Goal: Information Seeking & Learning: Find specific fact

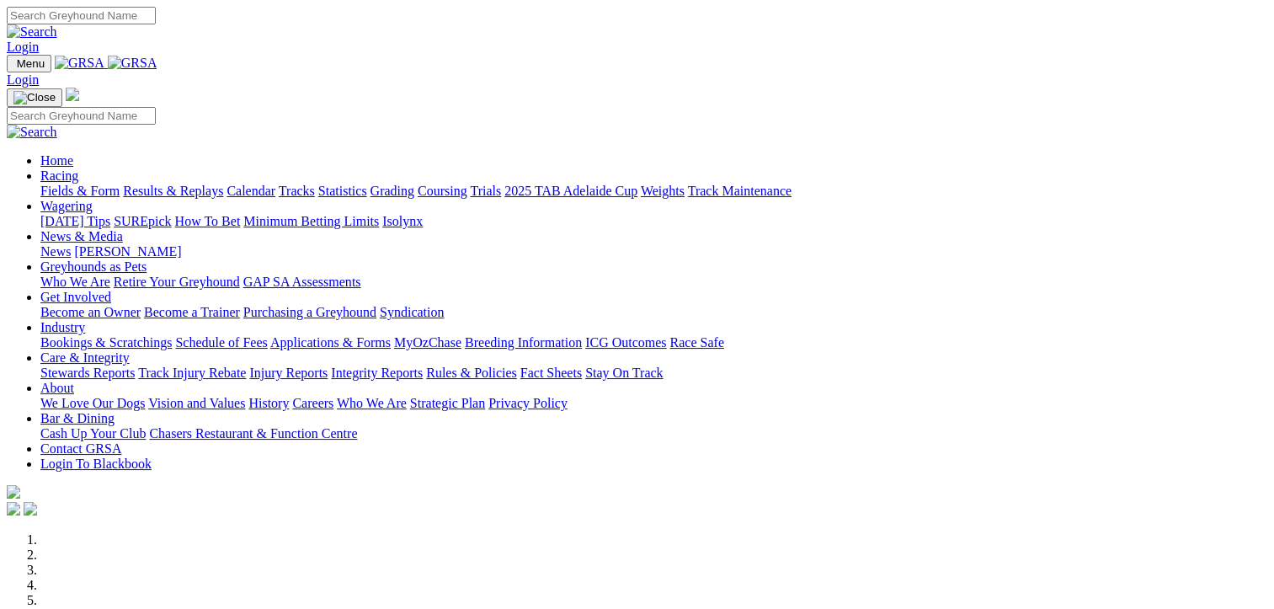
click at [188, 184] on link "Results & Replays" at bounding box center [173, 191] width 100 height 14
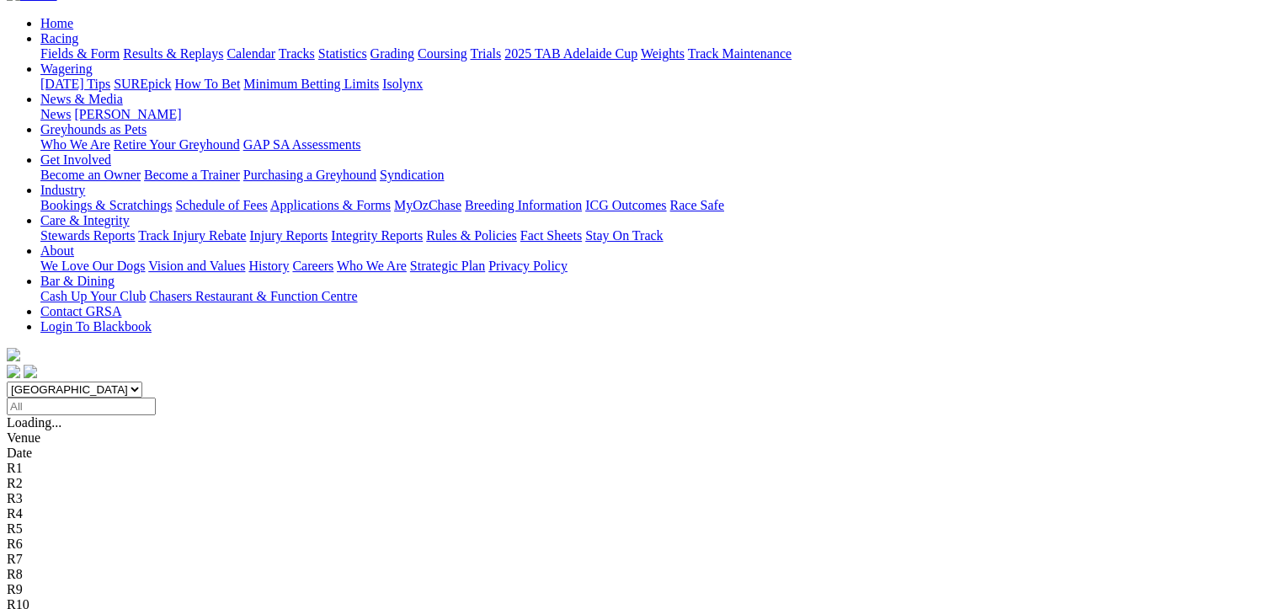
scroll to position [168, 0]
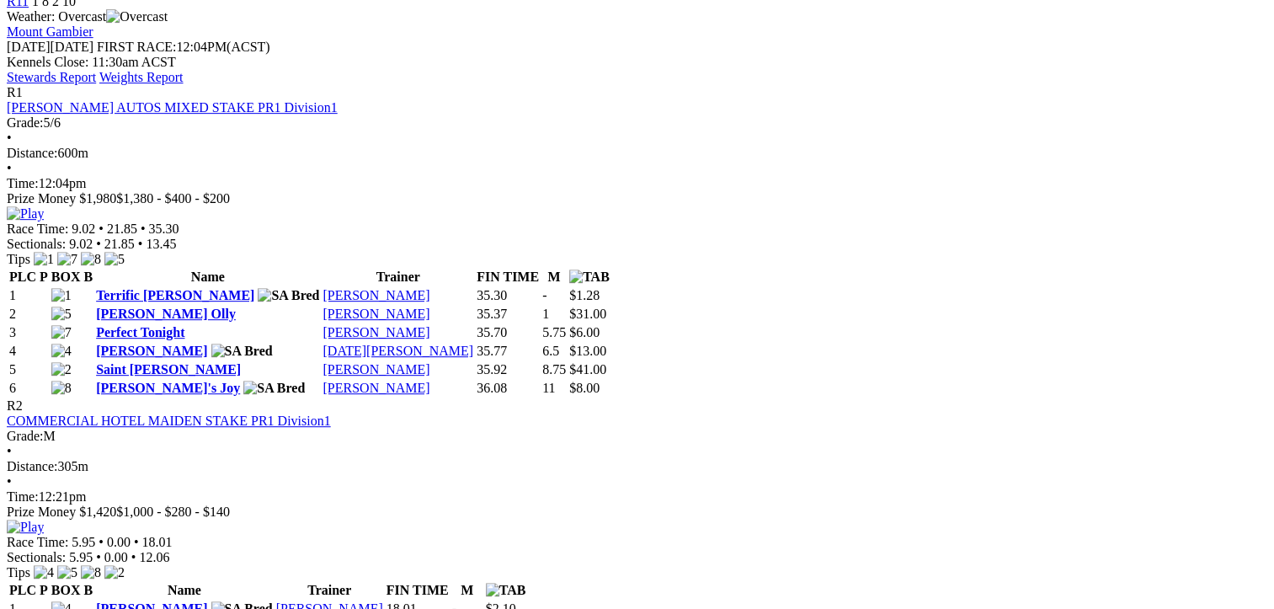
scroll to position [758, 0]
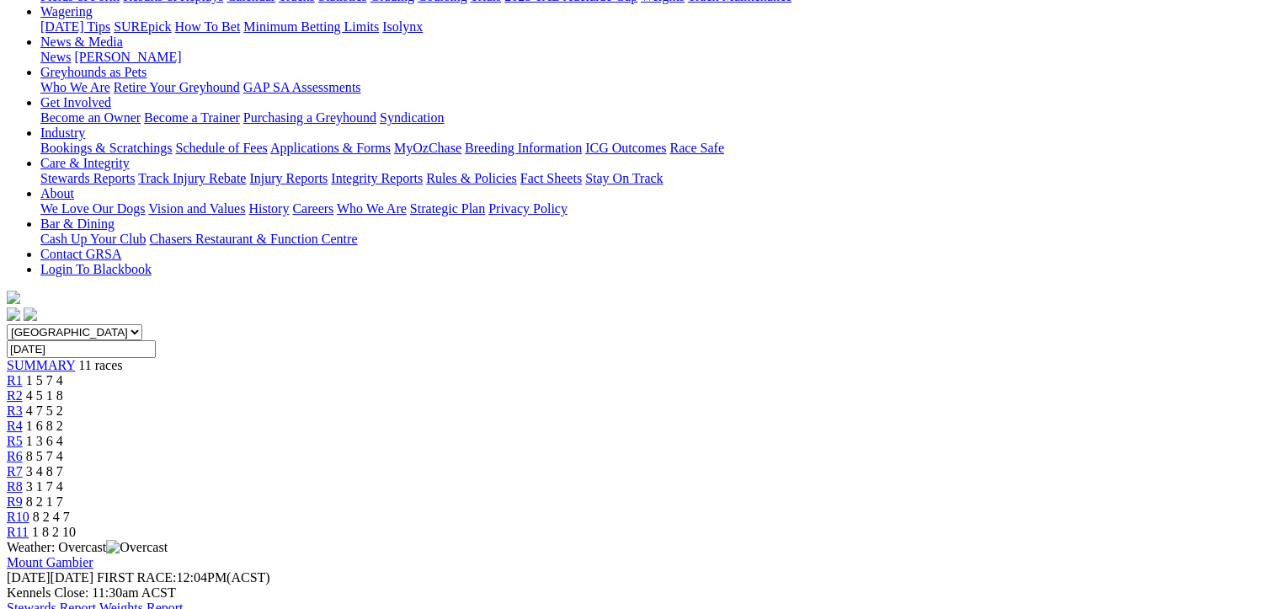
scroll to position [253, 0]
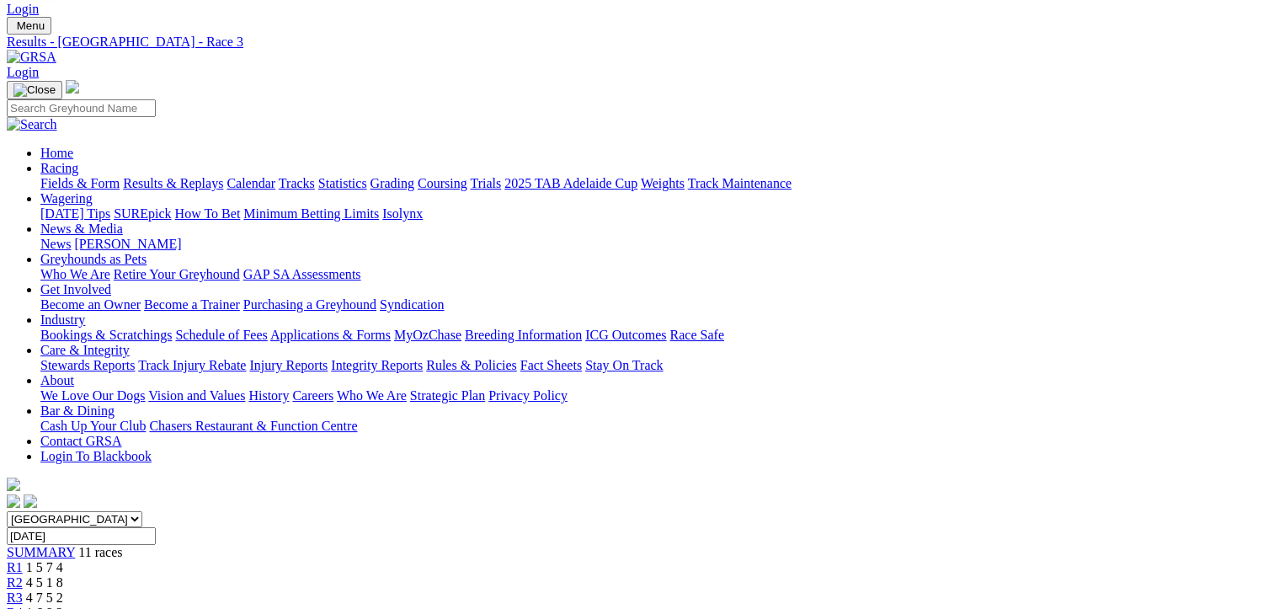
scroll to position [0, 0]
